Goal: Browse casually

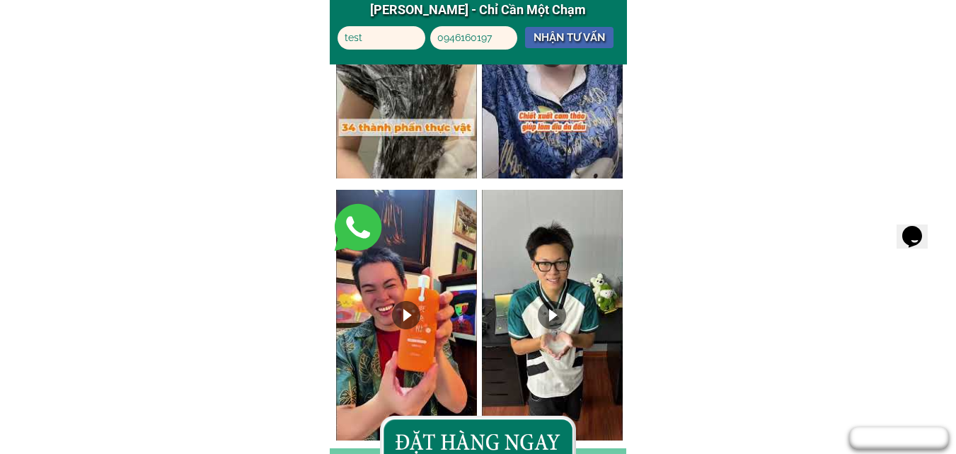
scroll to position [6782, 0]
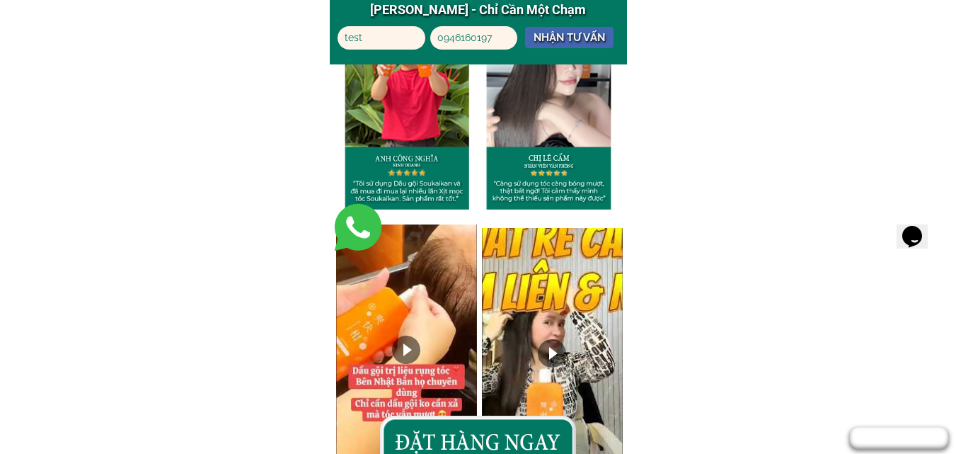
scroll to position [6439, 0]
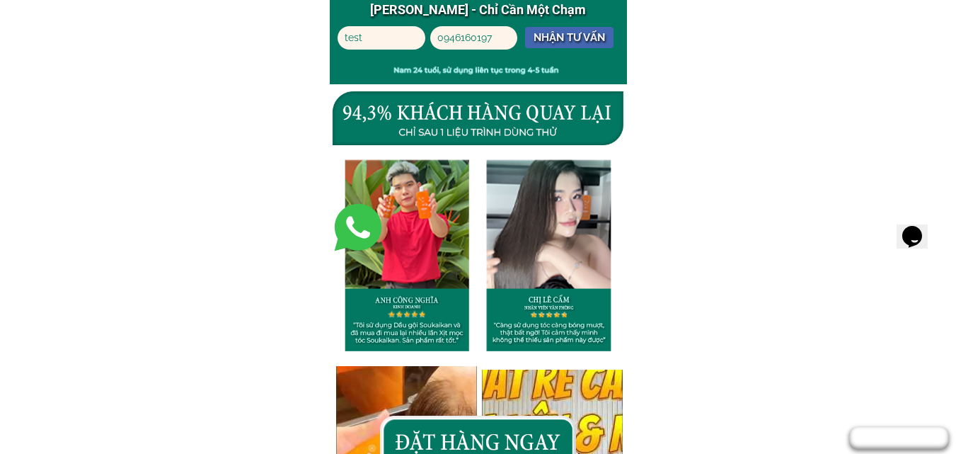
click at [613, 241] on div at bounding box center [478, 228] width 298 height 277
drag, startPoint x: 590, startPoint y: 253, endPoint x: 483, endPoint y: 253, distance: 107.6
click at [483, 253] on div at bounding box center [478, 228] width 298 height 277
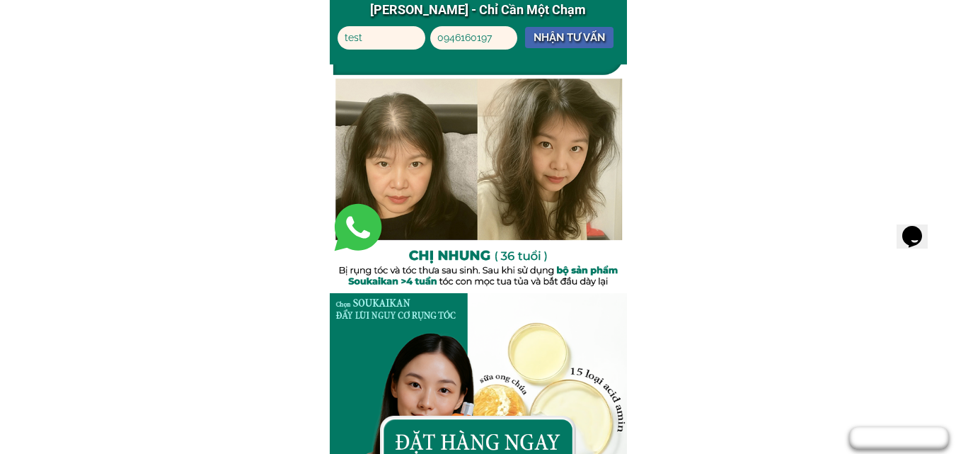
scroll to position [2466, 0]
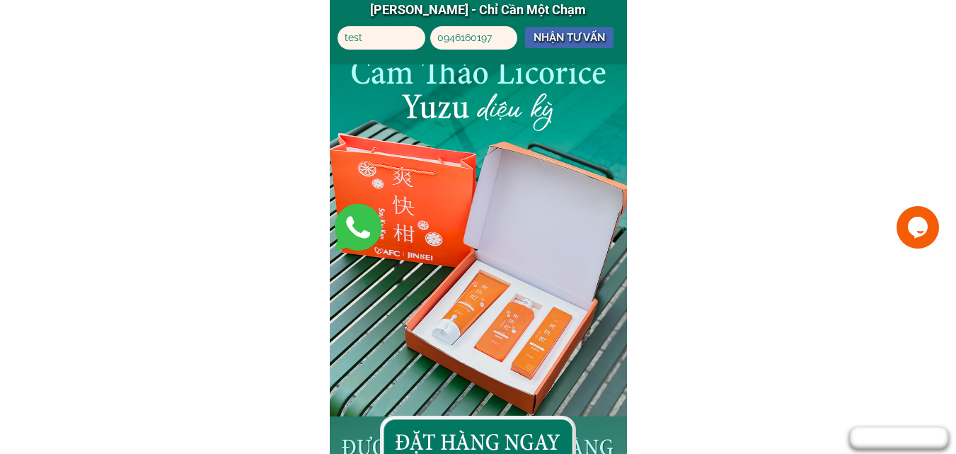
scroll to position [4033, 0]
